Goal: Information Seeking & Learning: Learn about a topic

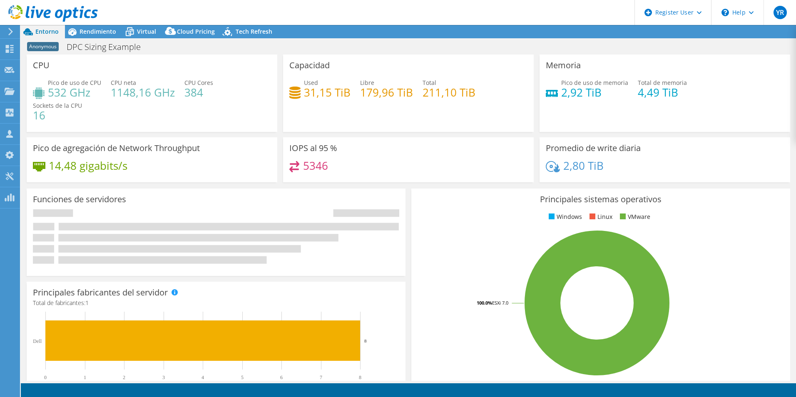
select select "USEast"
select select "USD"
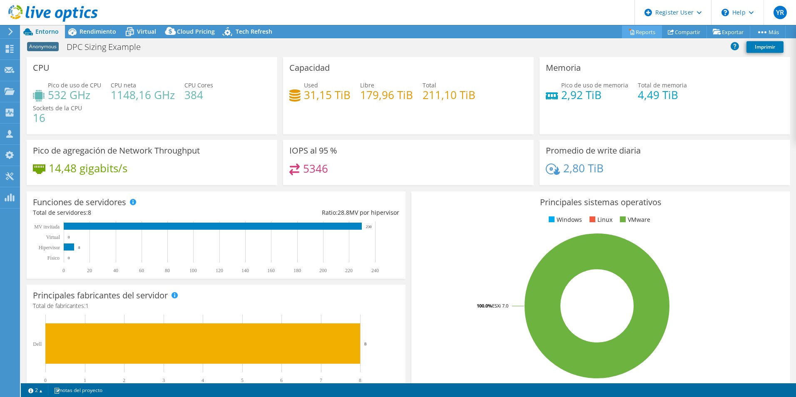
click at [637, 32] on link "Reports" at bounding box center [642, 31] width 40 height 13
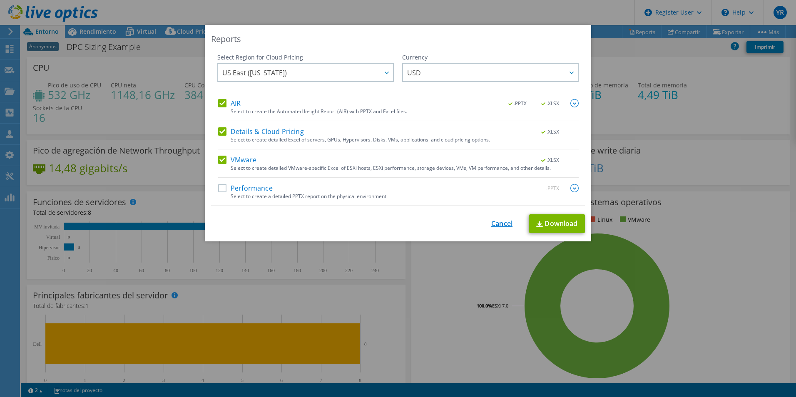
click at [493, 225] on link "Cancel" at bounding box center [501, 224] width 21 height 8
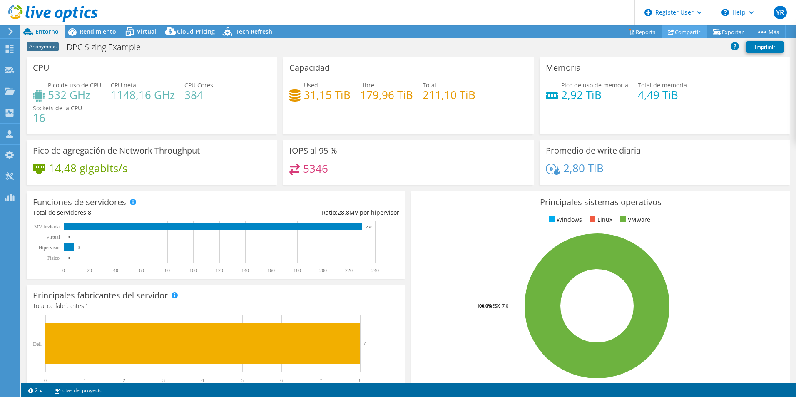
click at [669, 32] on icon at bounding box center [671, 32] width 6 height 6
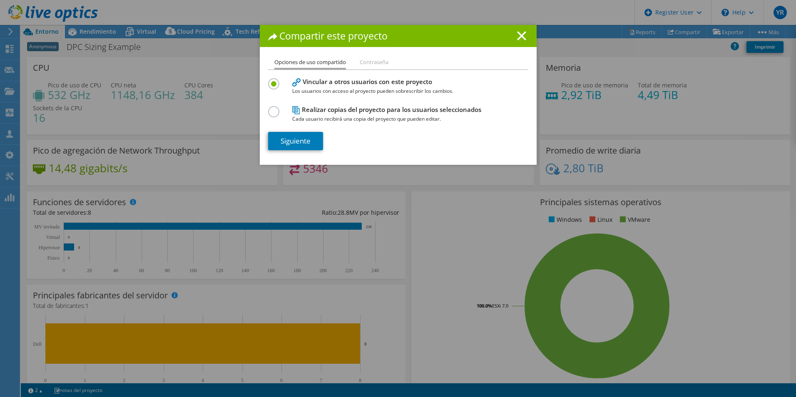
click at [522, 35] on icon at bounding box center [521, 35] width 9 height 9
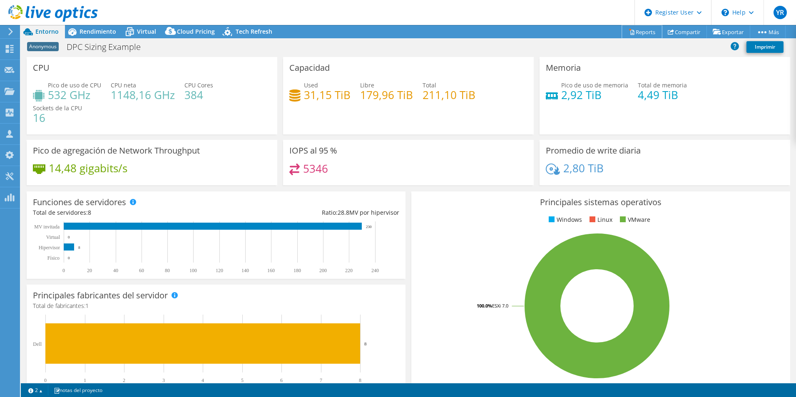
drag, startPoint x: 623, startPoint y: 33, endPoint x: 634, endPoint y: 32, distance: 11.3
click at [629, 33] on icon at bounding box center [632, 32] width 6 height 6
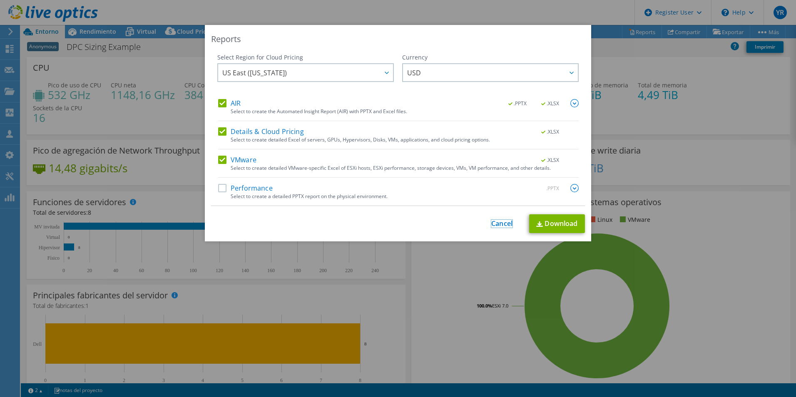
click at [505, 224] on link "Cancel" at bounding box center [501, 224] width 21 height 8
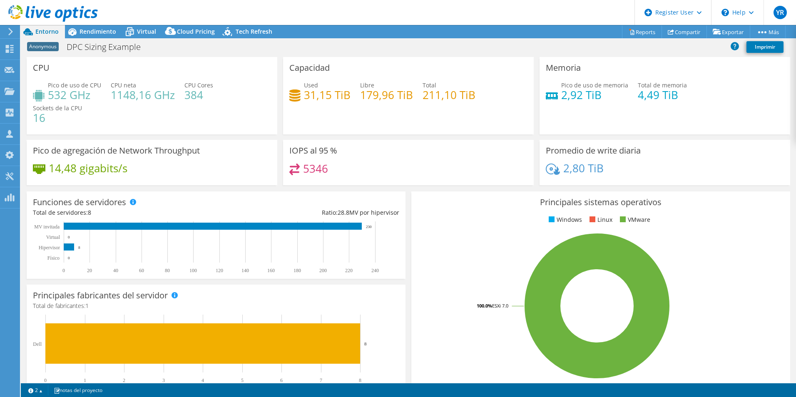
click at [359, 46] on div "Anonymous DPC Sizing Example Imprimir" at bounding box center [408, 46] width 775 height 15
click at [93, 35] on div "Rendimiento" at bounding box center [93, 31] width 57 height 13
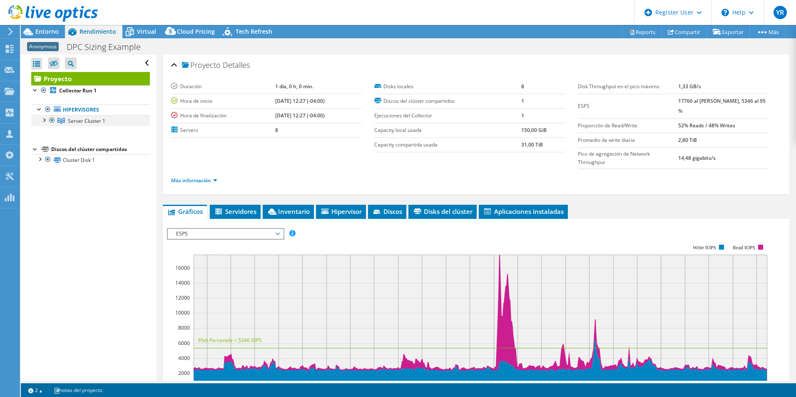
click at [43, 120] on div at bounding box center [44, 119] width 8 height 8
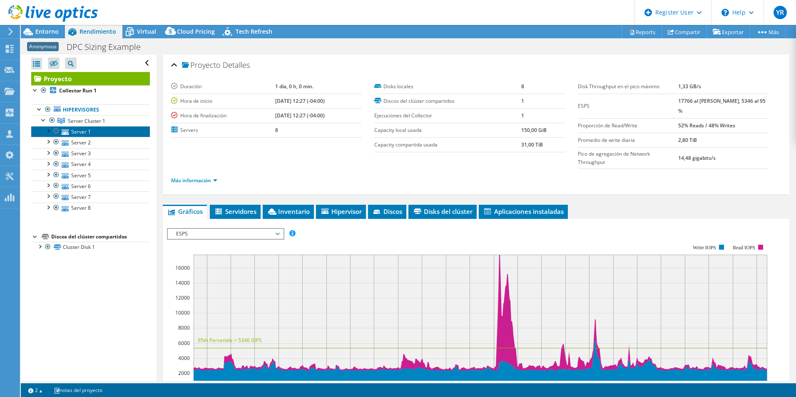
click at [81, 131] on link "Server 1" at bounding box center [90, 131] width 119 height 11
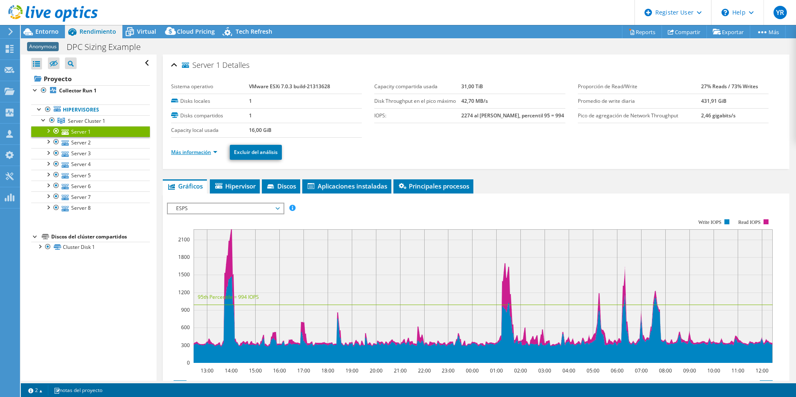
click at [212, 152] on link "Más información" at bounding box center [194, 152] width 46 height 7
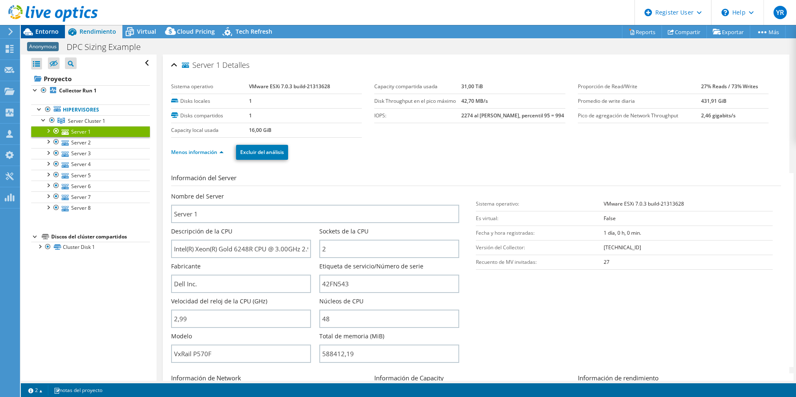
click at [38, 31] on span "Entorno" at bounding box center [46, 31] width 23 height 8
